Goal: Transaction & Acquisition: Purchase product/service

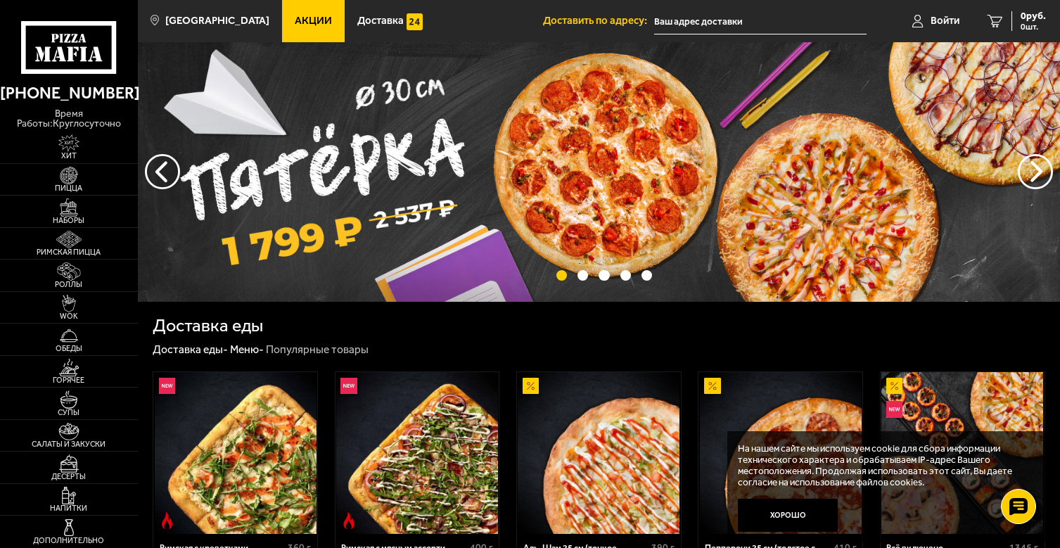
click at [722, 21] on input "text" at bounding box center [760, 21] width 212 height 26
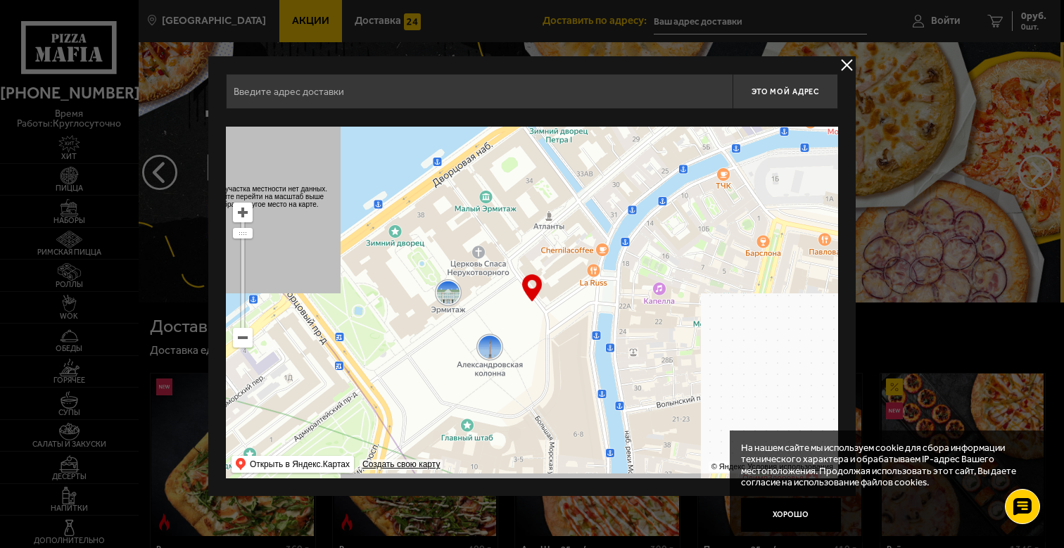
drag, startPoint x: 450, startPoint y: 250, endPoint x: 409, endPoint y: 298, distance: 63.4
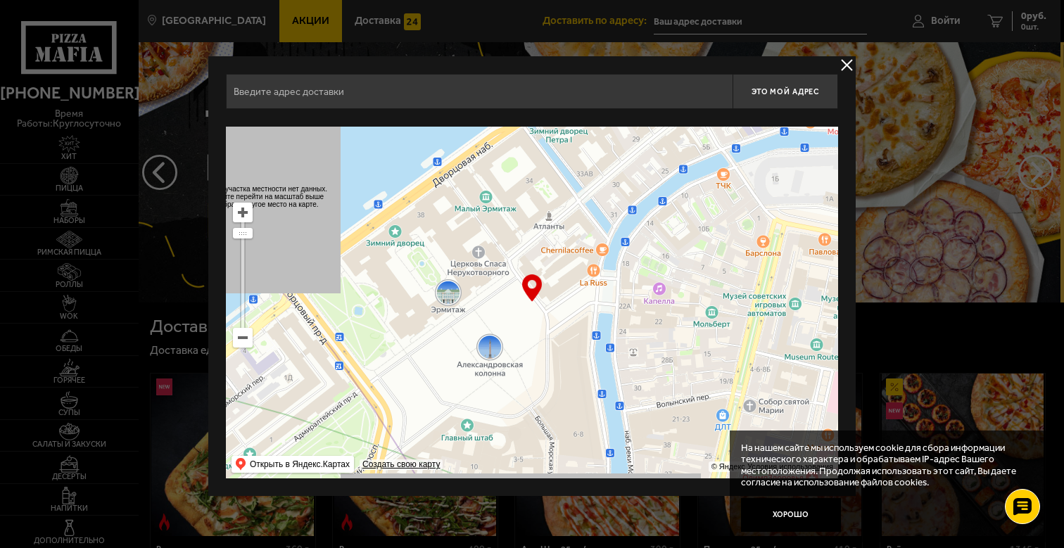
click at [409, 298] on ymaps at bounding box center [532, 303] width 612 height 352
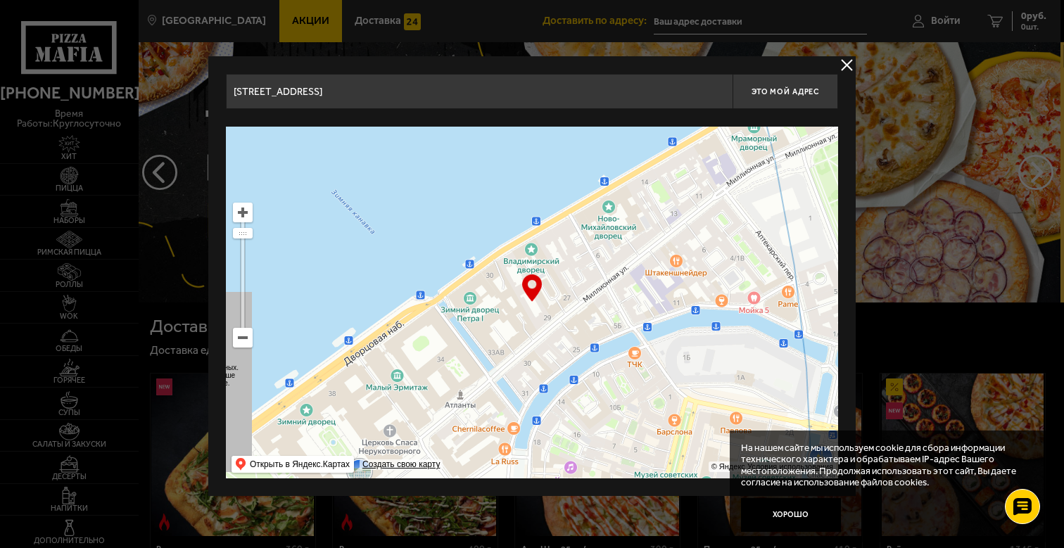
drag, startPoint x: 495, startPoint y: 231, endPoint x: 430, endPoint y: 437, distance: 215.3
click at [430, 437] on ymaps at bounding box center [532, 303] width 612 height 352
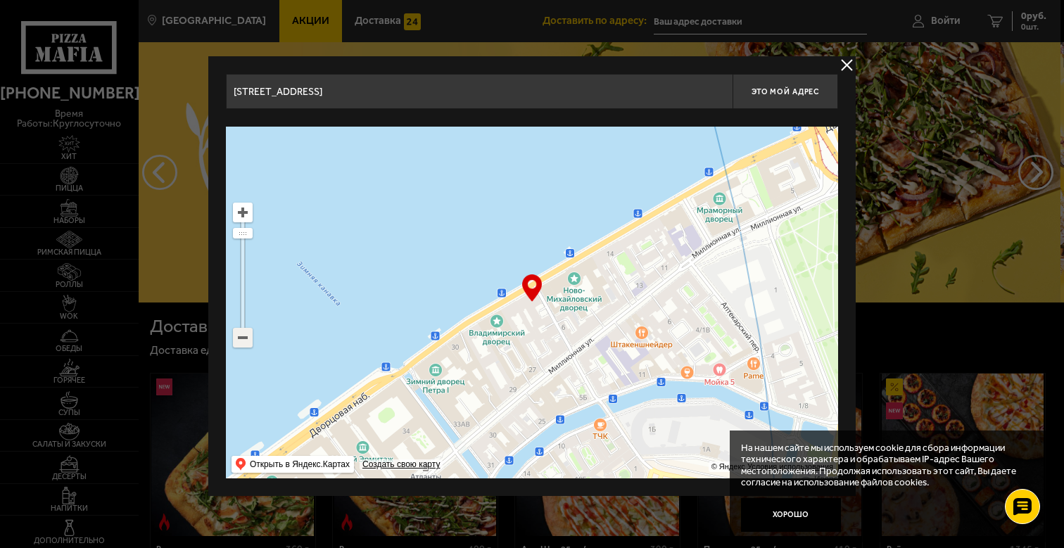
click at [244, 332] on ymaps at bounding box center [243, 337] width 18 height 18
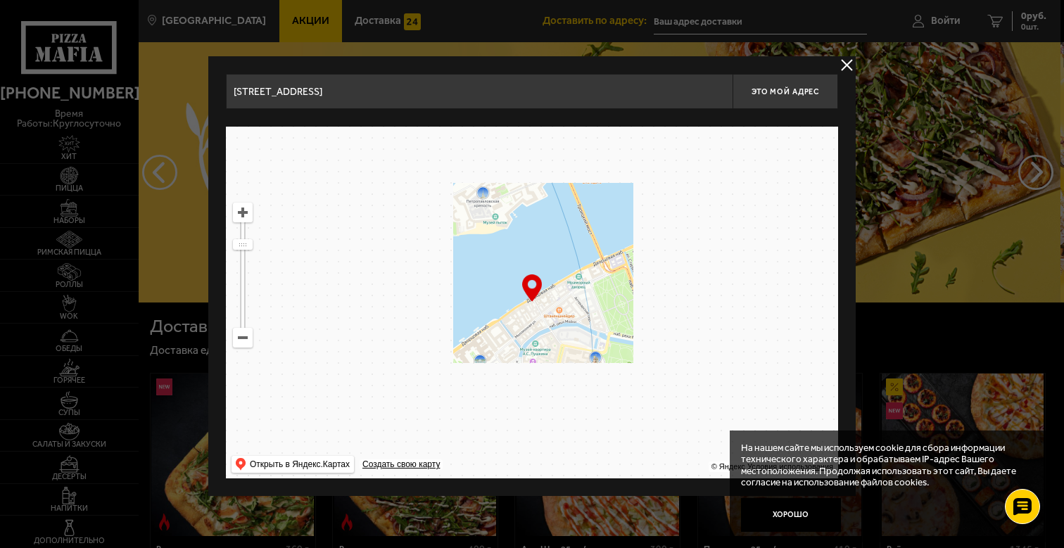
click at [244, 332] on ymaps at bounding box center [243, 337] width 18 height 18
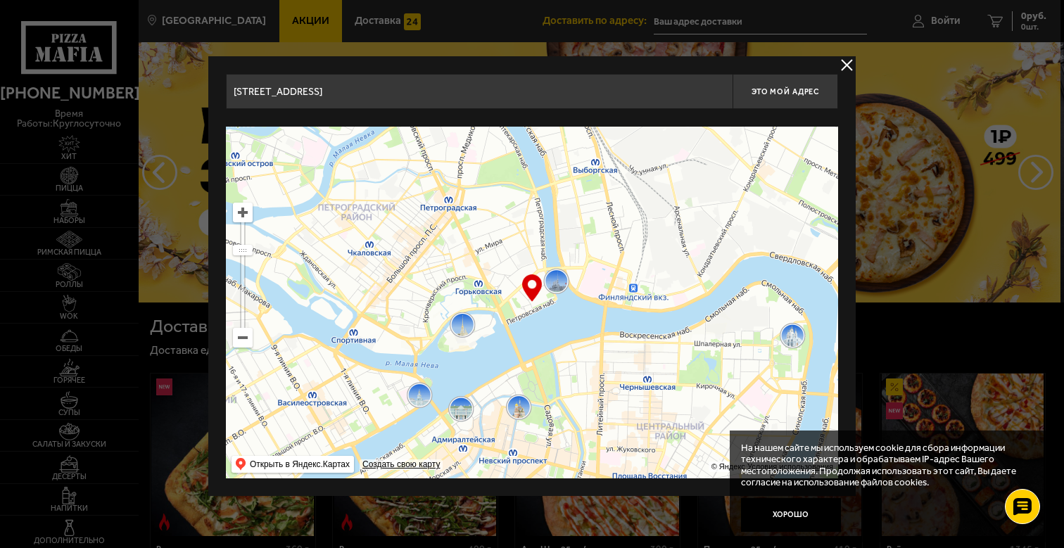
drag, startPoint x: 548, startPoint y: 232, endPoint x: 504, endPoint y: 313, distance: 92.2
click at [504, 313] on ymaps at bounding box center [532, 303] width 612 height 352
click at [242, 210] on ymaps at bounding box center [243, 212] width 18 height 18
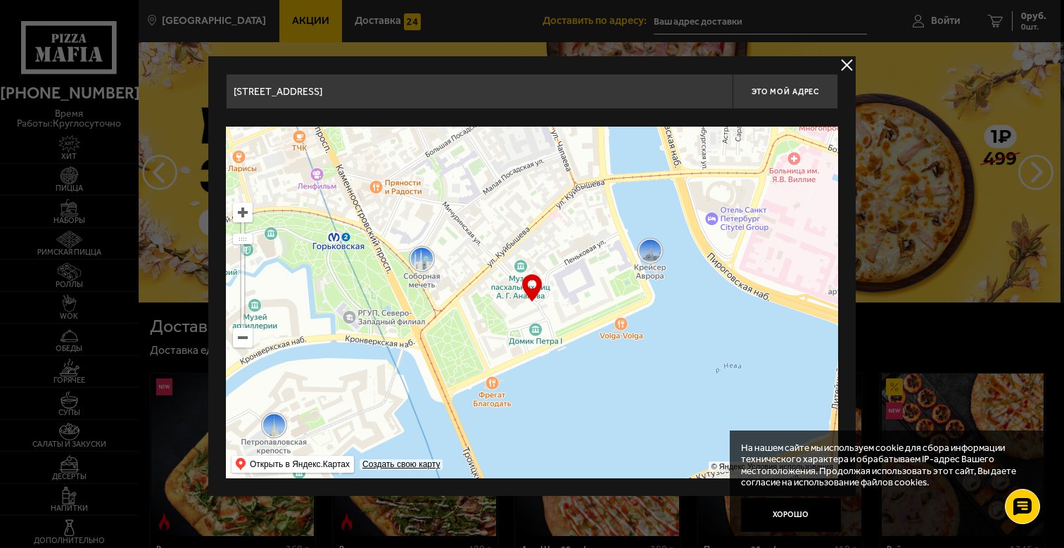
drag, startPoint x: 463, startPoint y: 243, endPoint x: 480, endPoint y: 259, distance: 23.4
click at [480, 259] on ymaps at bounding box center [532, 303] width 612 height 352
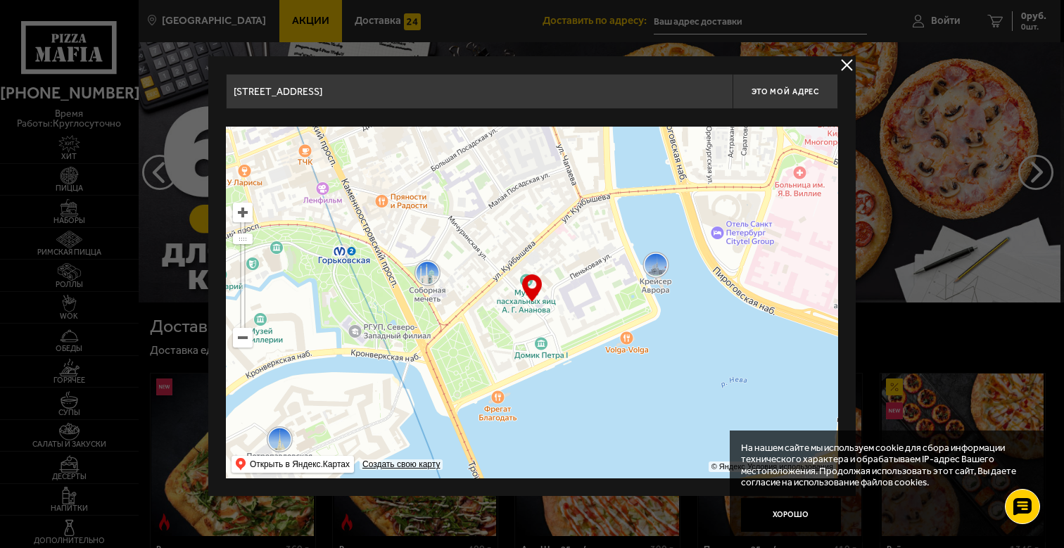
drag, startPoint x: 480, startPoint y: 259, endPoint x: 485, endPoint y: 272, distance: 14.2
click at [485, 272] on ymaps at bounding box center [532, 303] width 612 height 352
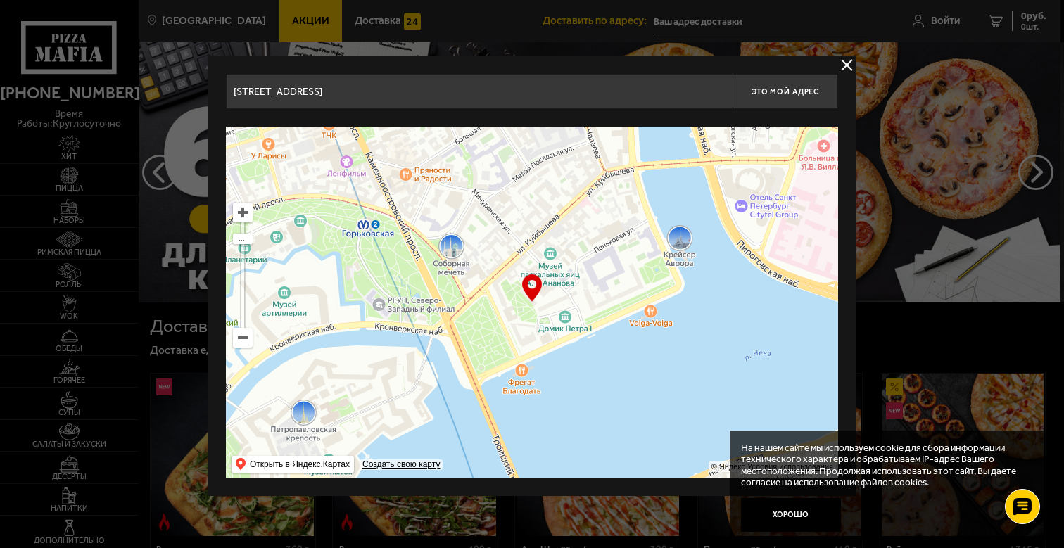
drag, startPoint x: 467, startPoint y: 267, endPoint x: 492, endPoint y: 241, distance: 35.8
click at [492, 241] on ymaps at bounding box center [532, 303] width 612 height 352
type input "[STREET_ADDRESS]"
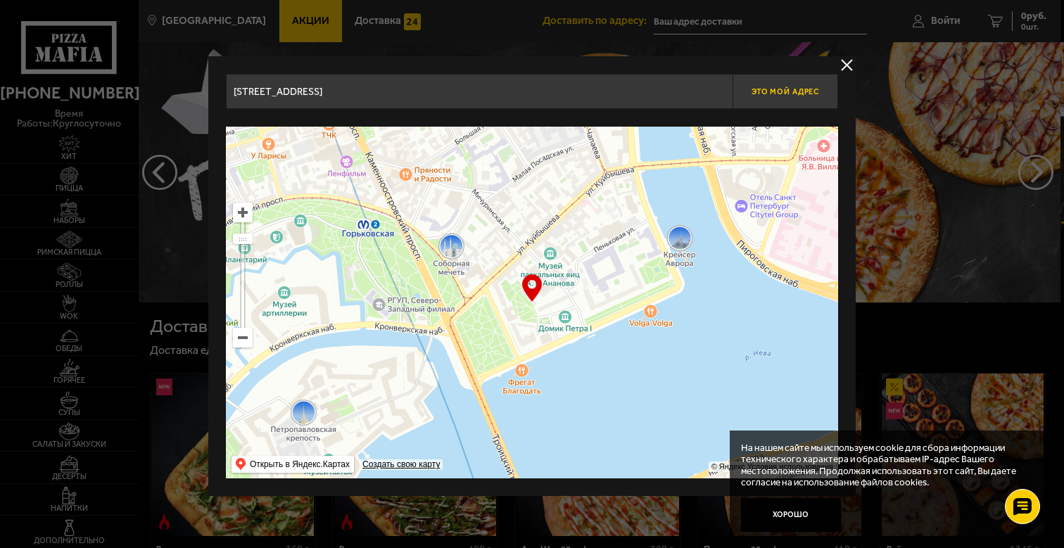
click at [785, 102] on button "Это мой адрес" at bounding box center [785, 91] width 106 height 35
type input "[STREET_ADDRESS]"
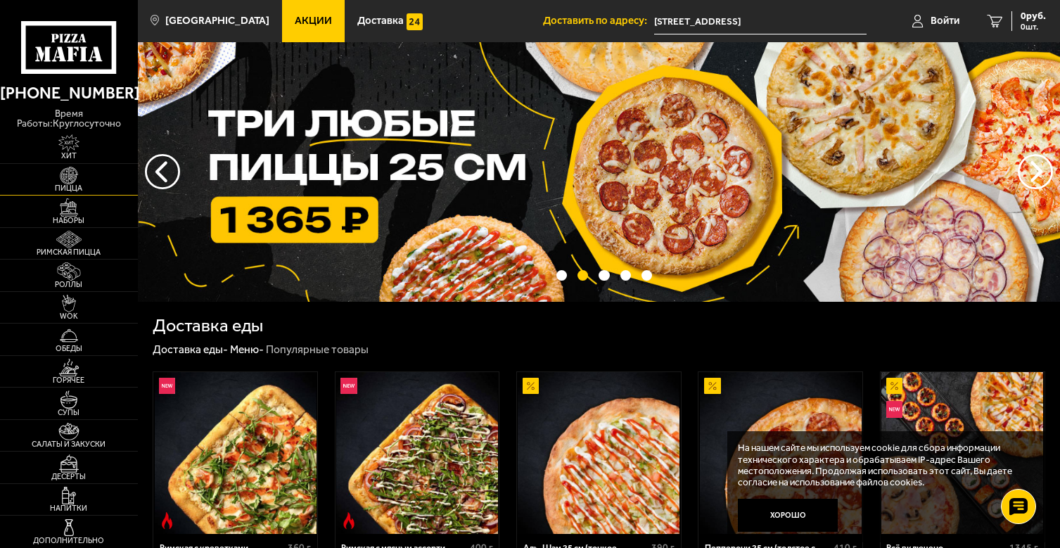
click at [72, 187] on span "Пицца" at bounding box center [69, 188] width 138 height 8
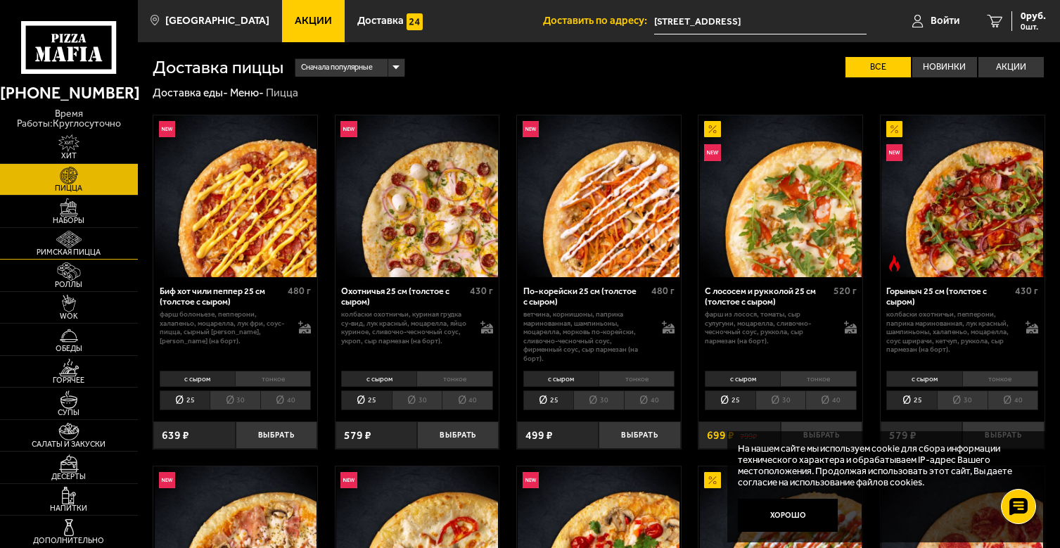
click at [75, 248] on span "Римская пицца" at bounding box center [69, 252] width 138 height 8
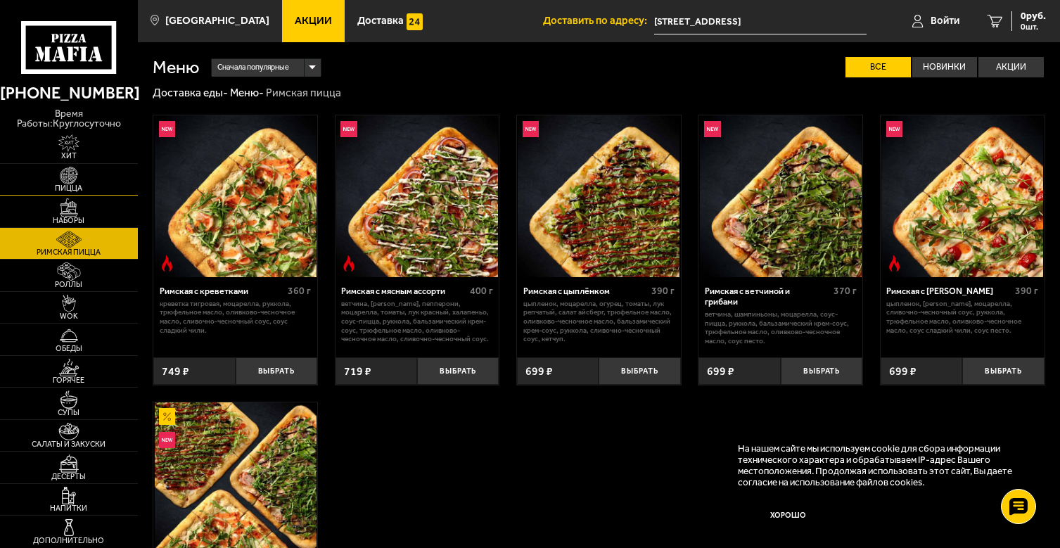
click at [75, 175] on img at bounding box center [69, 176] width 42 height 18
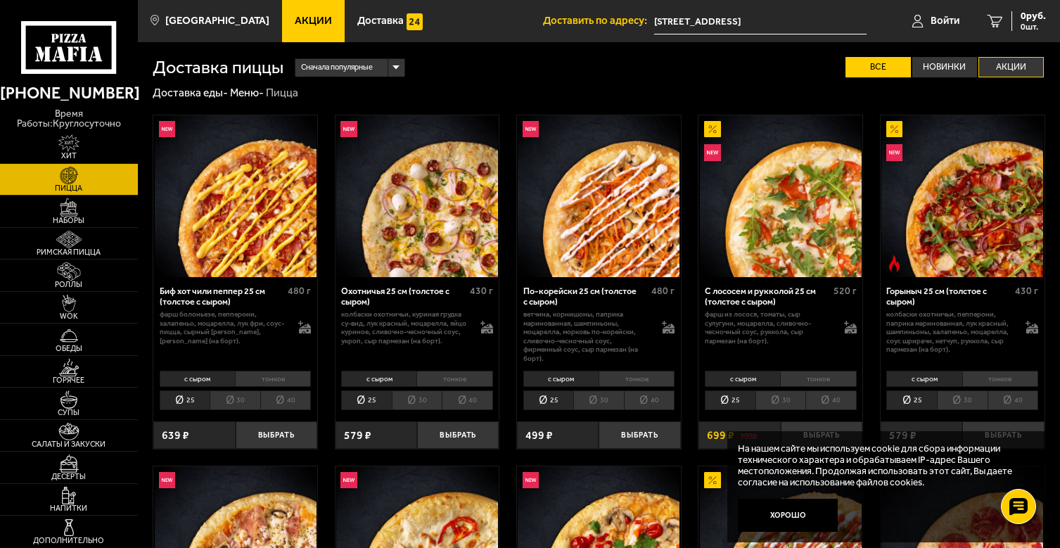
click at [1021, 57] on label "Акции" at bounding box center [1010, 67] width 65 height 20
click at [0, 0] on input "Акции" at bounding box center [0, 0] width 0 height 0
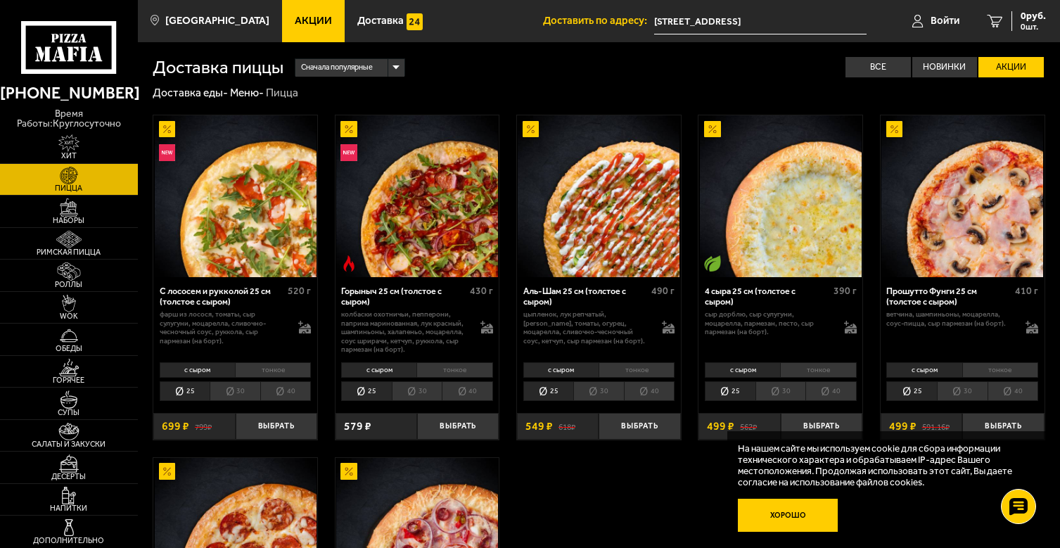
click at [791, 509] on button "Хорошо" at bounding box center [787, 515] width 99 height 33
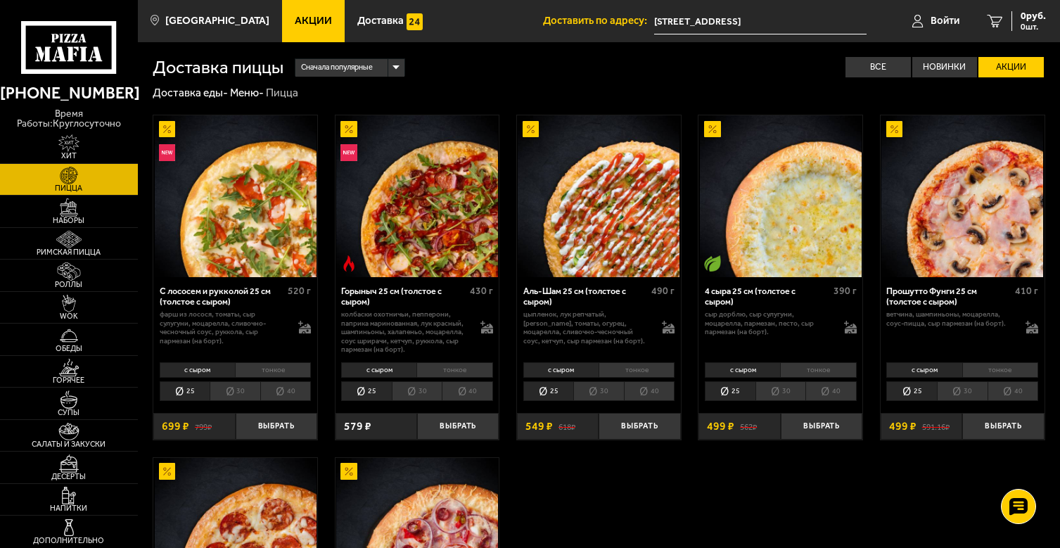
click at [587, 373] on li "с сыром" at bounding box center [560, 370] width 75 height 16
click at [630, 376] on li "тонкое" at bounding box center [637, 370] width 76 height 16
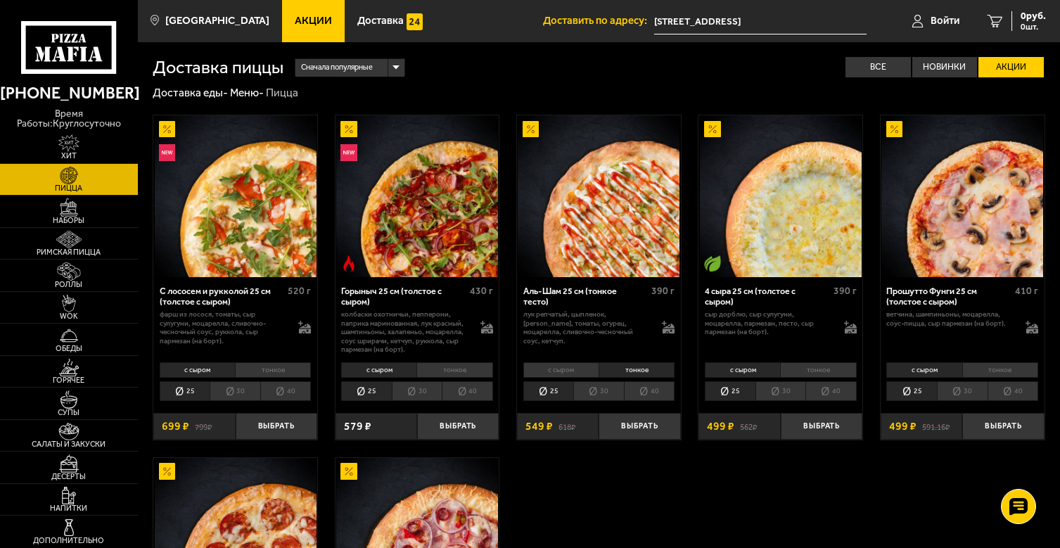
click at [587, 370] on li "с сыром" at bounding box center [560, 370] width 75 height 16
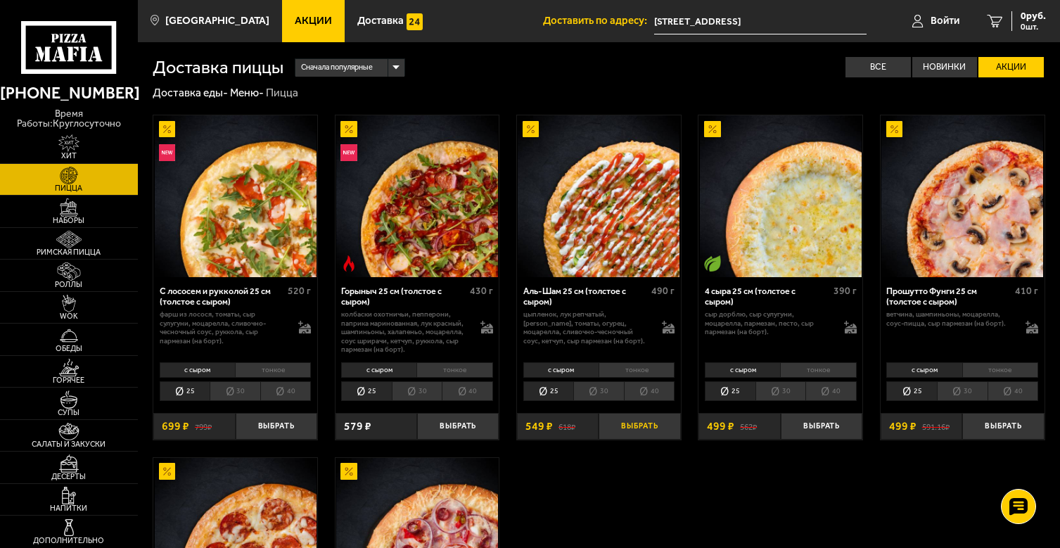
click at [645, 430] on button "Выбрать" at bounding box center [640, 426] width 82 height 27
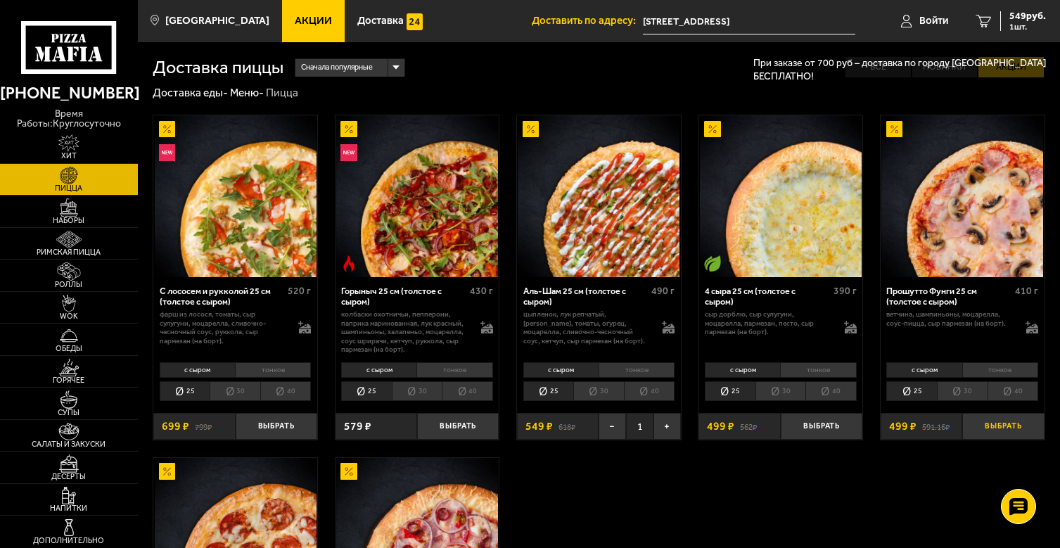
click at [1009, 428] on button "Выбрать" at bounding box center [1003, 426] width 82 height 27
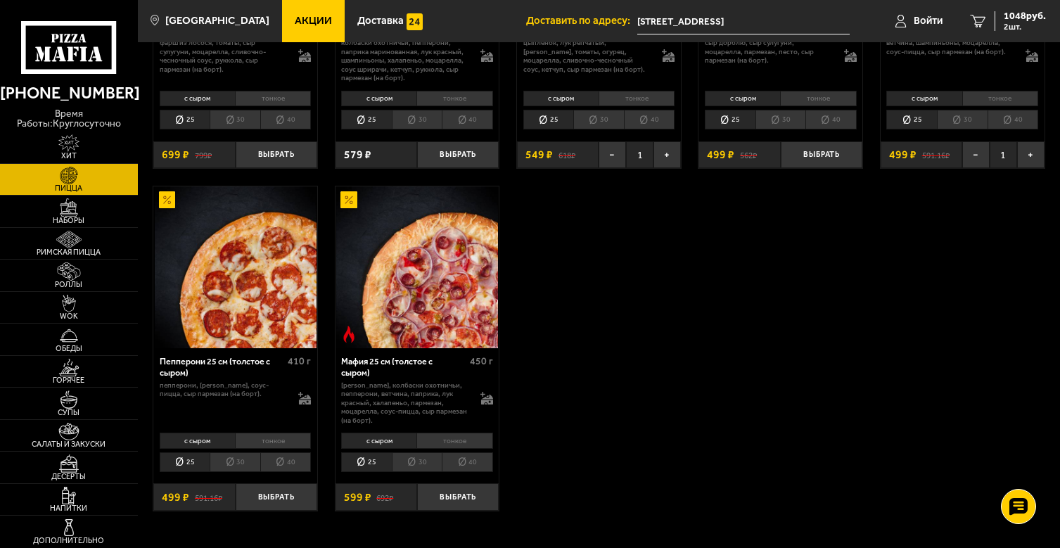
scroll to position [281, 0]
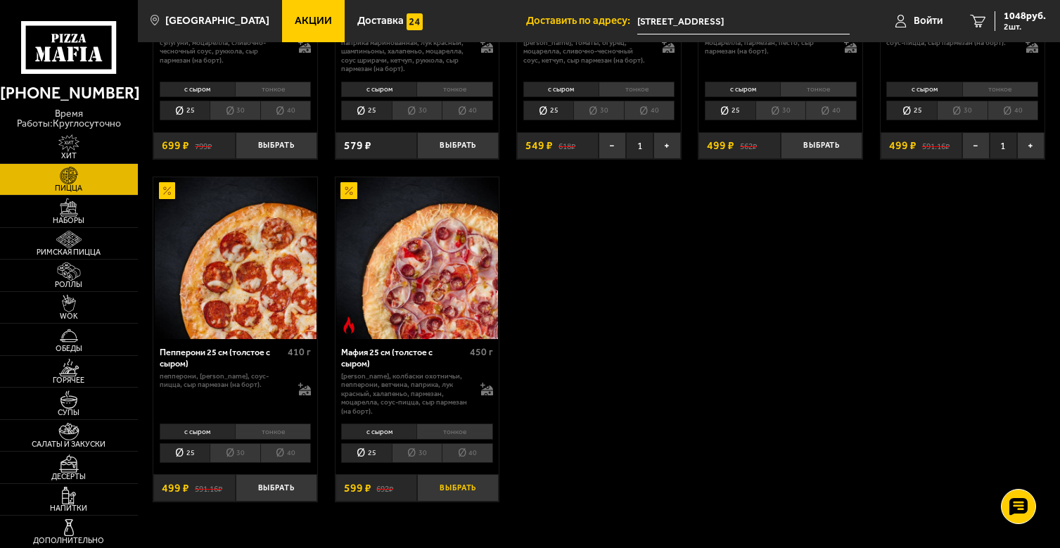
click at [485, 475] on button "Выбрать" at bounding box center [458, 487] width 82 height 27
click at [1019, 30] on span "3 шт." at bounding box center [1025, 27] width 42 height 8
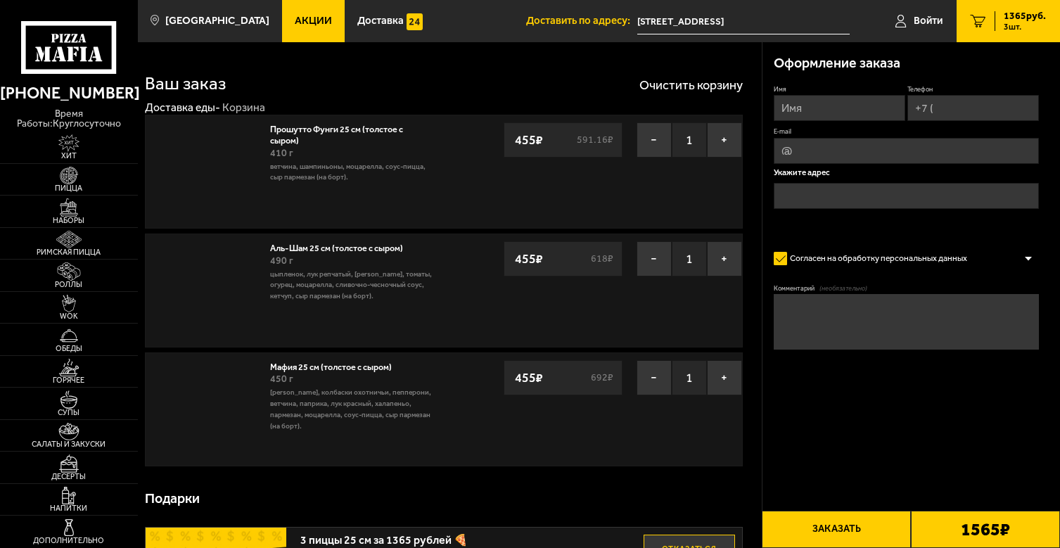
type input "[STREET_ADDRESS]"
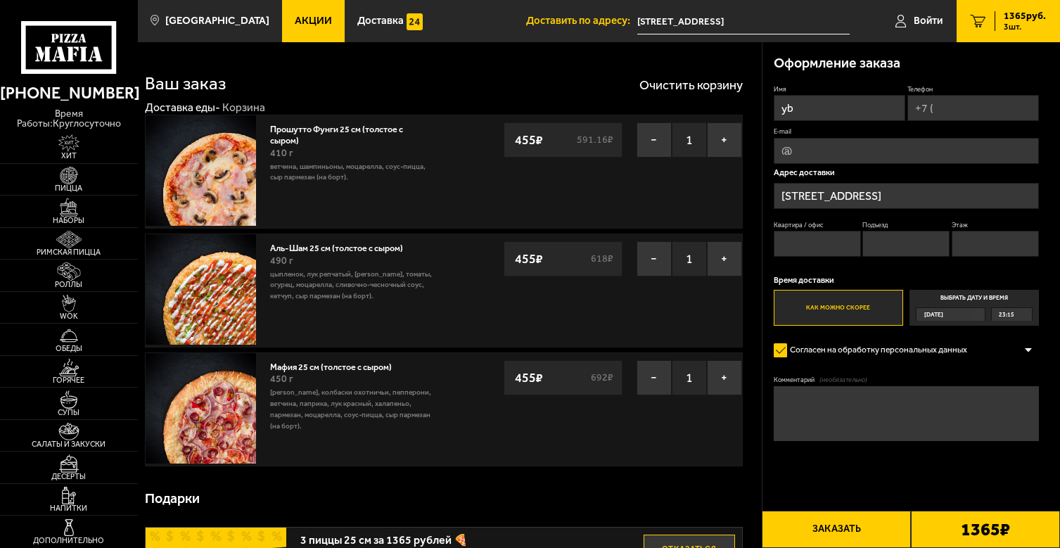
type input "y"
click at [831, 114] on input "Имя" at bounding box center [840, 108] width 132 height 26
type input "[PERSON_NAME]"
type input "[PHONE_NUMBER]"
click at [818, 256] on input "Квартира / офис" at bounding box center [817, 245] width 87 height 26
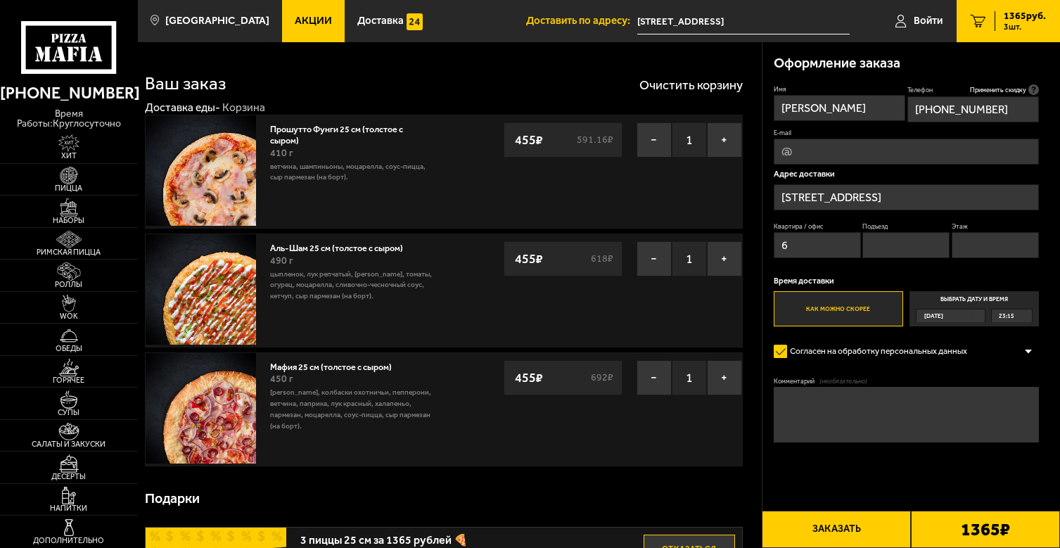
type input "6"
click at [884, 241] on input "Подъезд" at bounding box center [905, 245] width 87 height 26
type input "1"
click at [969, 234] on input "Этаж" at bounding box center [995, 245] width 87 height 26
type input "2"
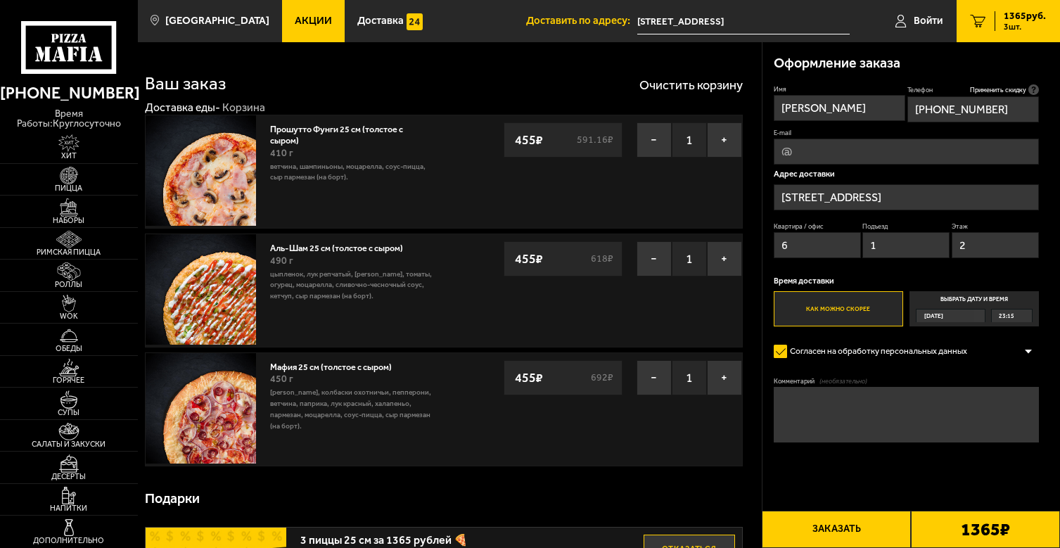
click at [954, 317] on div "[DATE]" at bounding box center [945, 315] width 58 height 13
click at [0, 0] on input "Выбрать дату и время [DATE] 23:15" at bounding box center [0, 0] width 0 height 0
click at [866, 317] on label "Как можно скорее" at bounding box center [838, 308] width 129 height 35
click at [0, 0] on input "Как можно скорее" at bounding box center [0, 0] width 0 height 0
click at [869, 409] on textarea "Комментарий (необязательно)" at bounding box center [906, 414] width 265 height 55
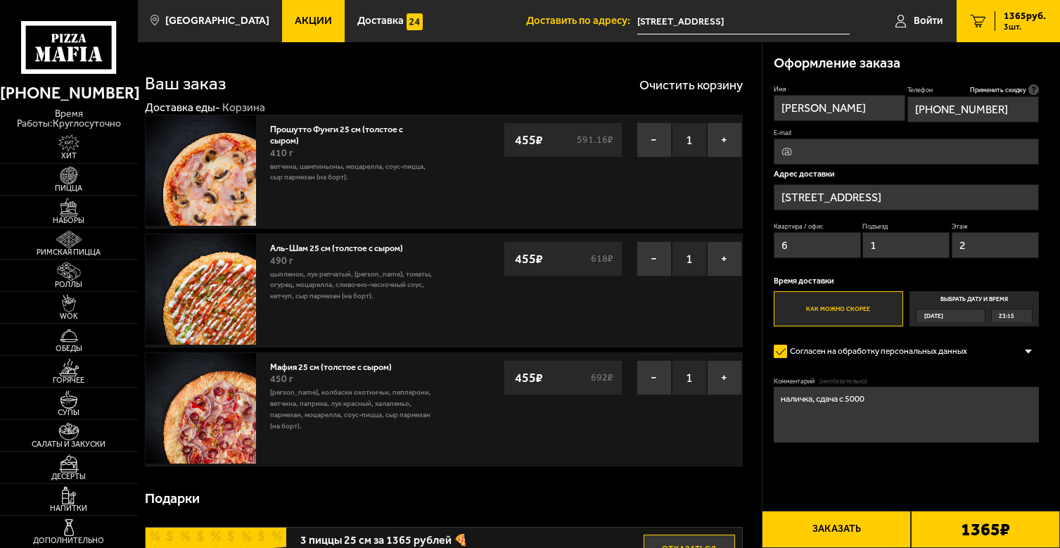
type textarea "наличка, сдача с 5000"
click at [870, 523] on button "Заказать" at bounding box center [836, 529] width 149 height 37
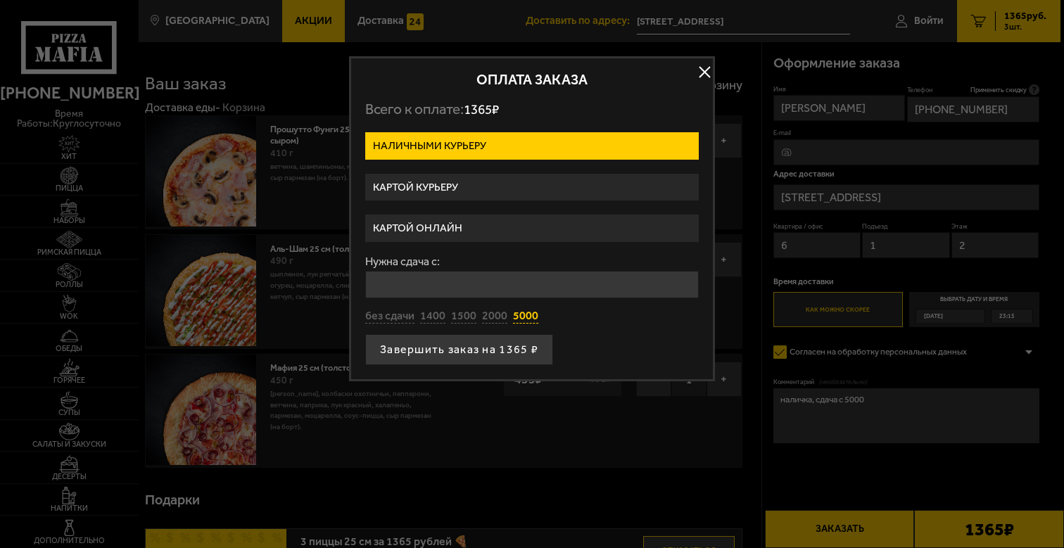
click at [520, 314] on button "5000" at bounding box center [525, 316] width 25 height 15
type input "5000"
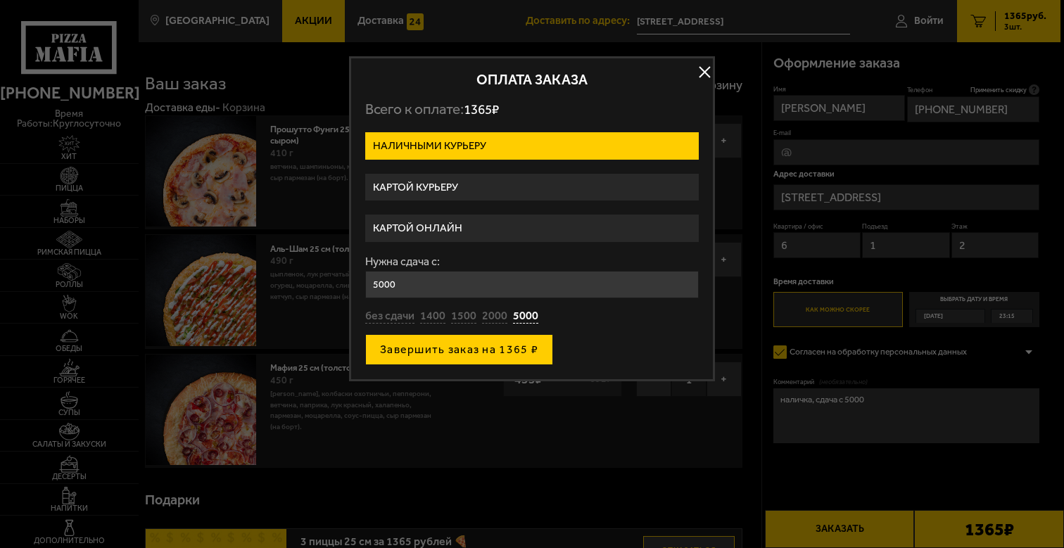
click at [475, 343] on button "Завершить заказ на 1365 ₽" at bounding box center [459, 349] width 188 height 31
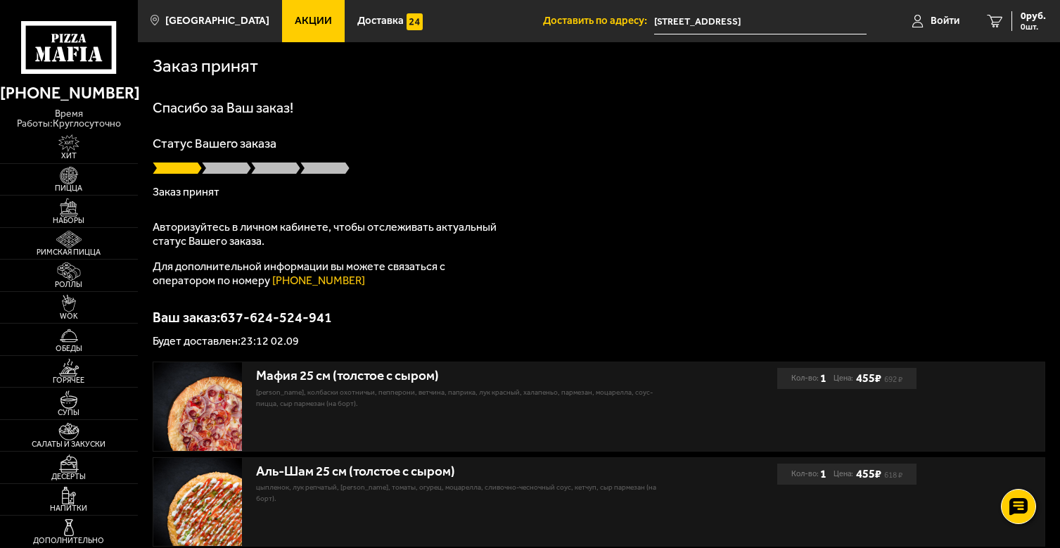
click at [45, 46] on icon at bounding box center [69, 47] width 96 height 53
